Goal: Transaction & Acquisition: Book appointment/travel/reservation

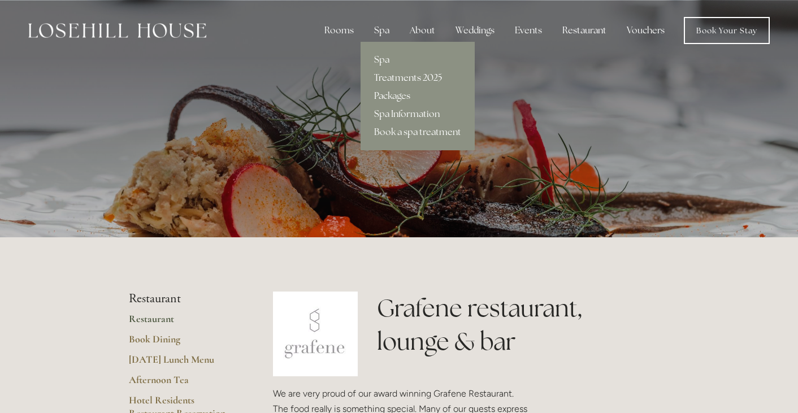
click at [388, 78] on link "Treatments 2025" at bounding box center [418, 78] width 114 height 18
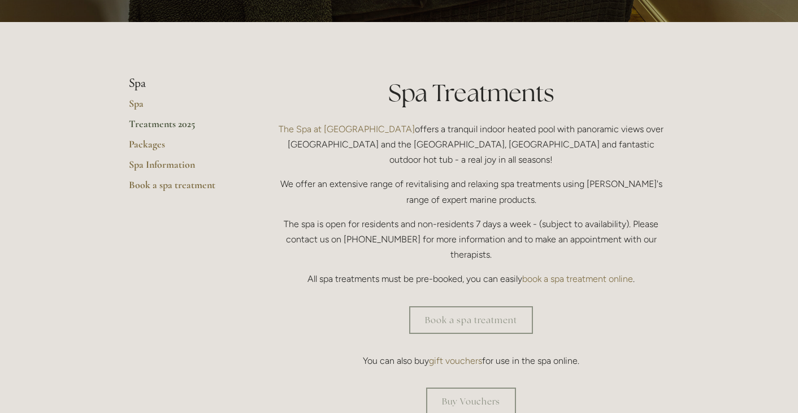
scroll to position [223, 0]
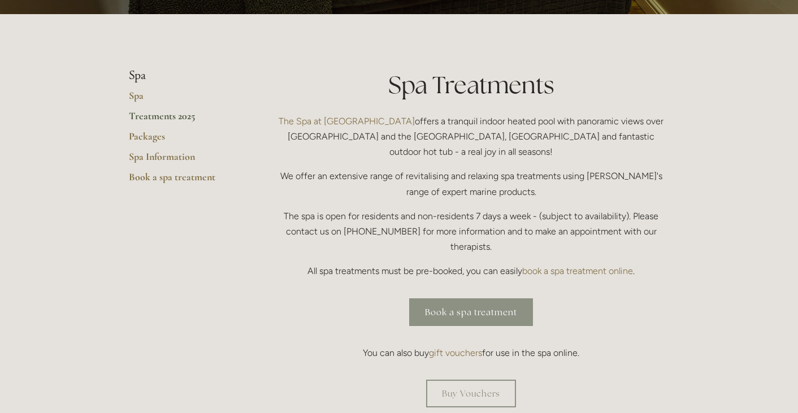
click at [473, 298] on link "Book a spa treatment" at bounding box center [471, 312] width 124 height 28
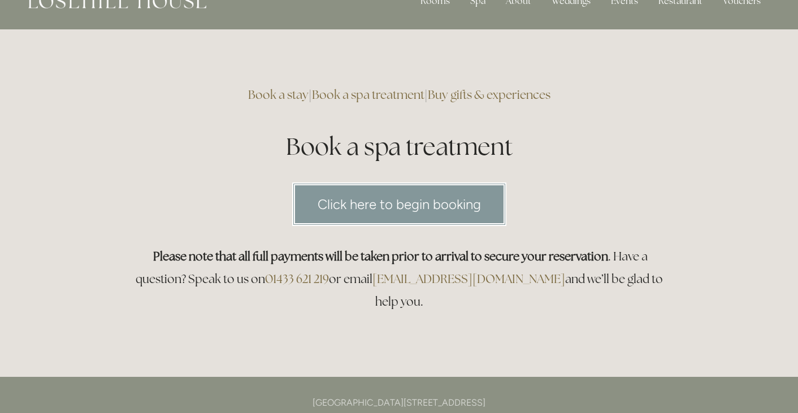
scroll to position [28, 0]
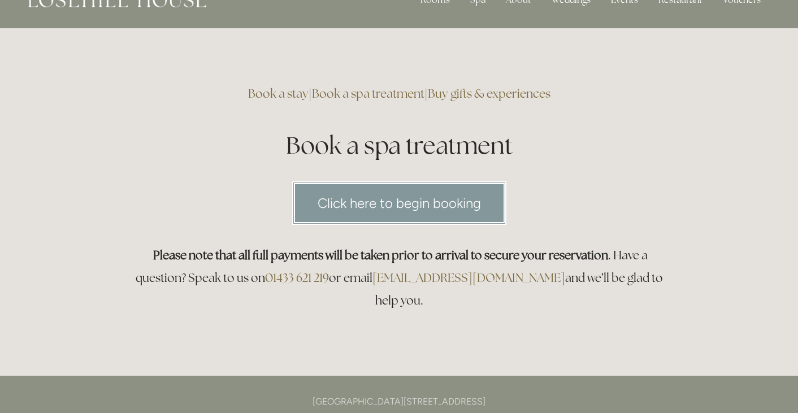
click at [405, 206] on link "Click here to begin booking" at bounding box center [399, 203] width 214 height 44
